Goal: Transaction & Acquisition: Purchase product/service

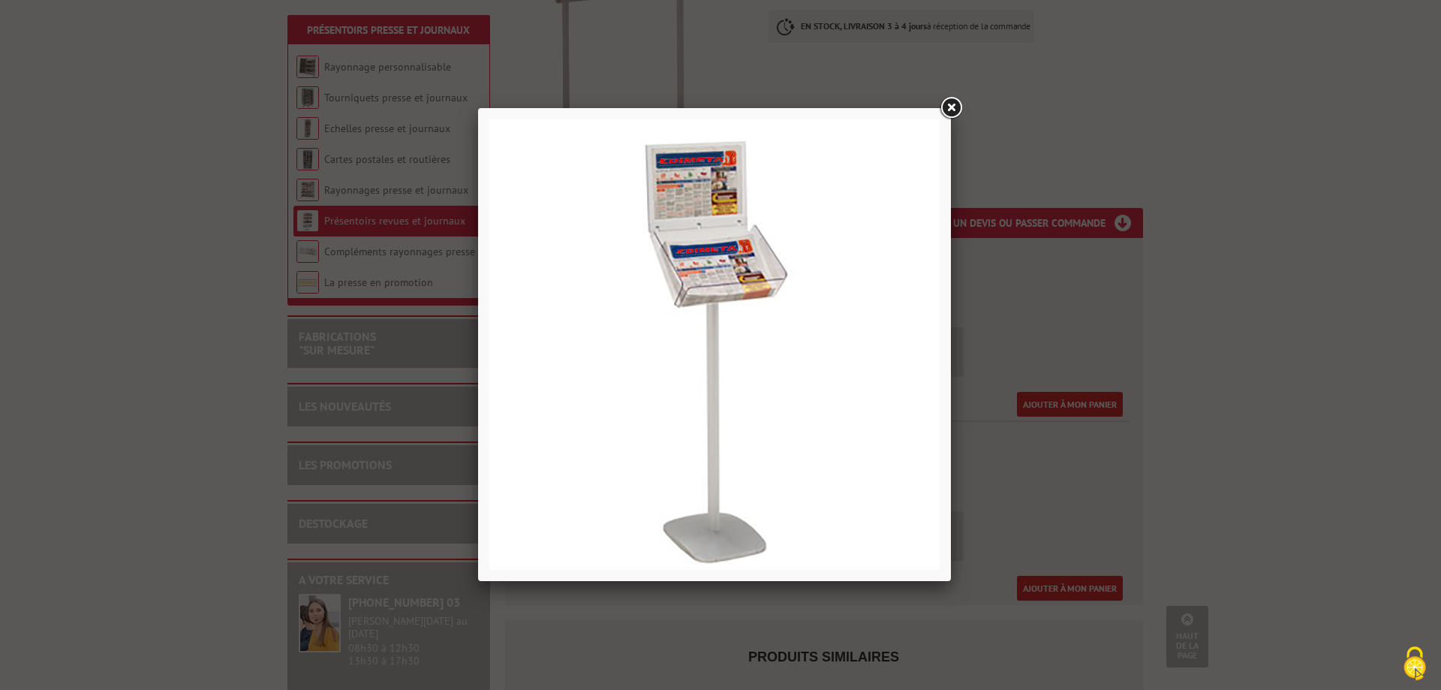
click at [946, 105] on link at bounding box center [950, 108] width 27 height 27
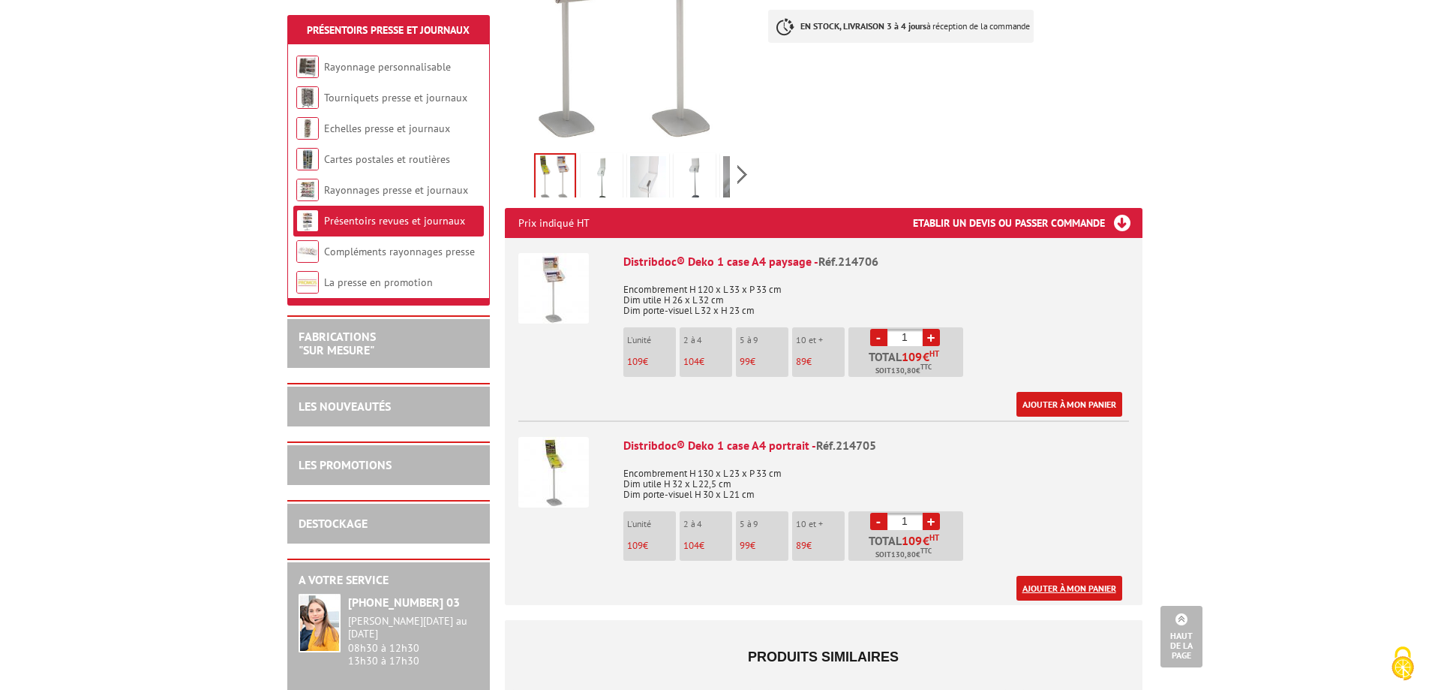
click at [1059, 576] on link "Ajouter à mon panier" at bounding box center [1070, 588] width 106 height 25
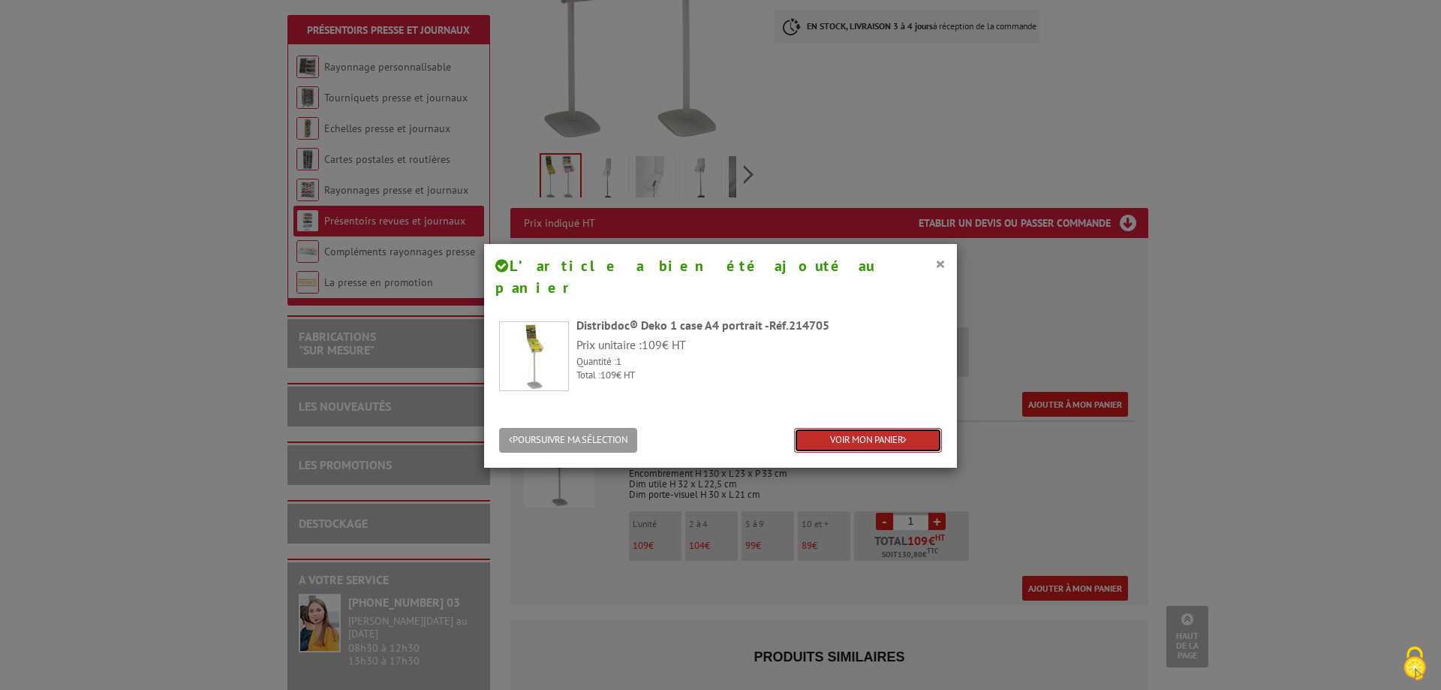
click at [868, 428] on link "VOIR MON PANIER" at bounding box center [868, 440] width 148 height 25
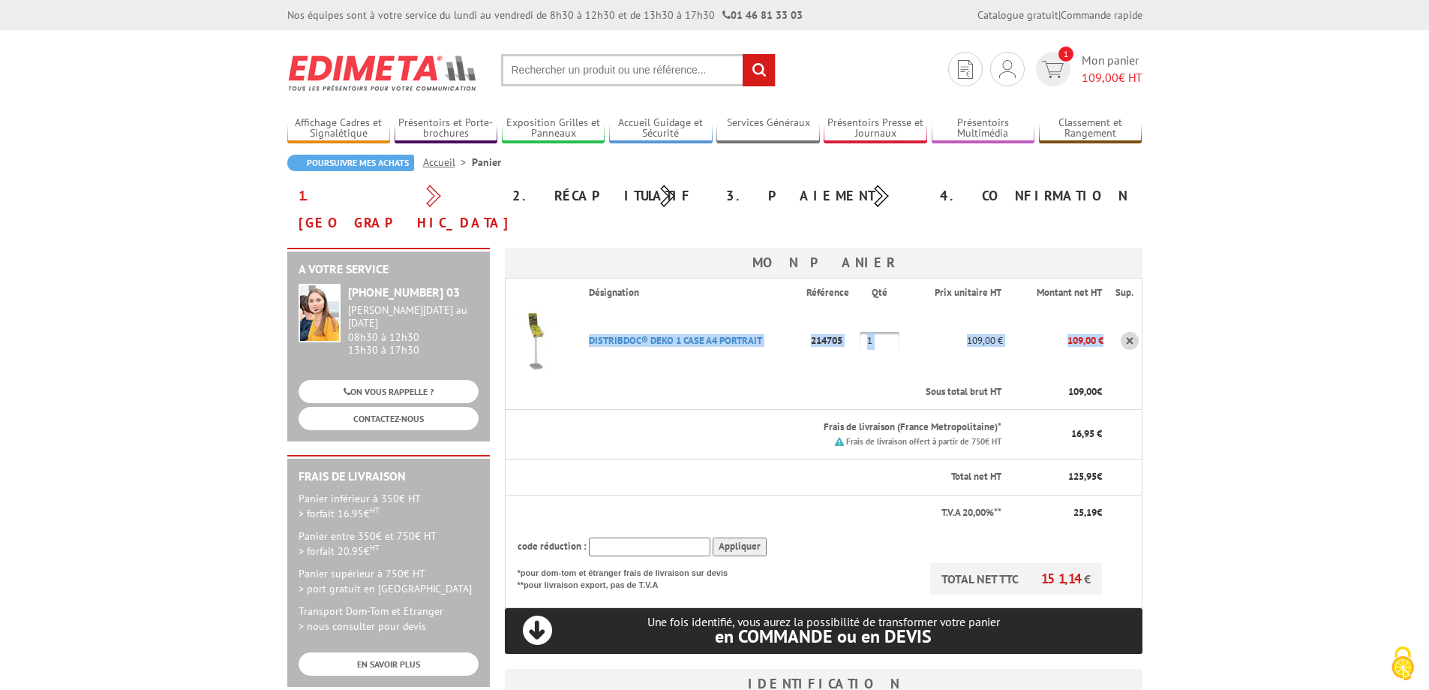
drag, startPoint x: 566, startPoint y: 307, endPoint x: 1112, endPoint y: 313, distance: 546.3
click at [1112, 313] on tr "DISTRIBDOC® DEKO 1 CASE A4 PORTRAIT Code promo non activable pour cet article 2…" at bounding box center [823, 341] width 637 height 68
copy tr "DISTRIBDOC® DEKO 1 CASE A4 PORTRAIT Code promo non activable pour cet article 2…"
